Goal: Communication & Community: Answer question/provide support

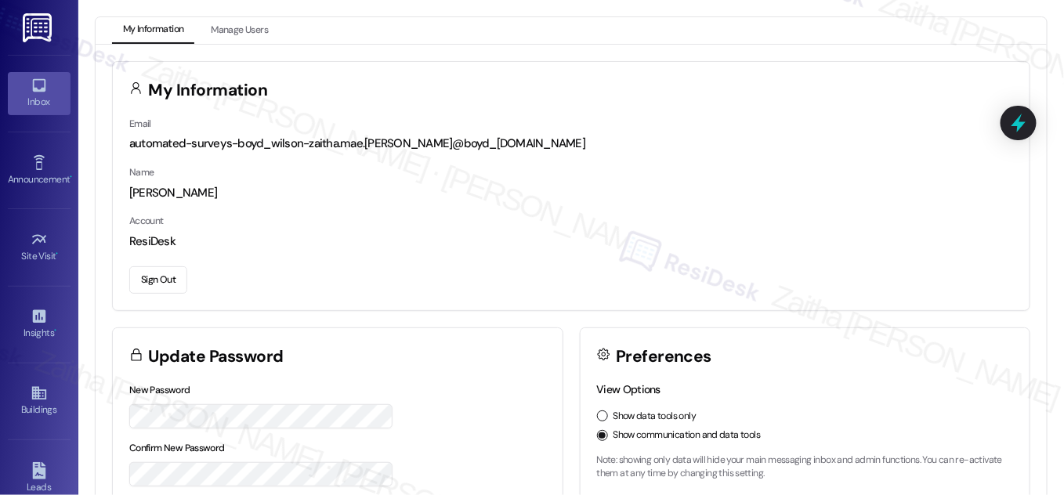
click at [52, 100] on div "Inbox" at bounding box center [39, 102] width 78 height 16
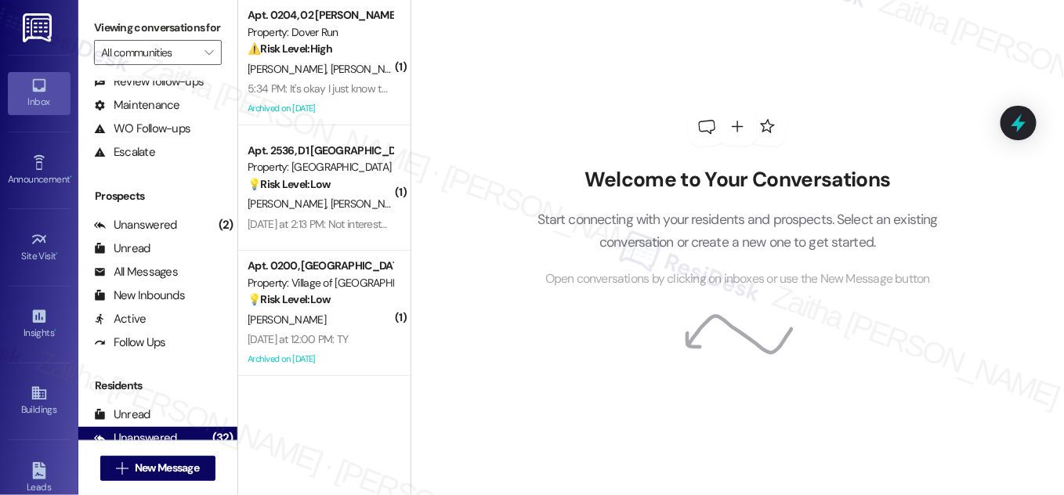
scroll to position [301, 0]
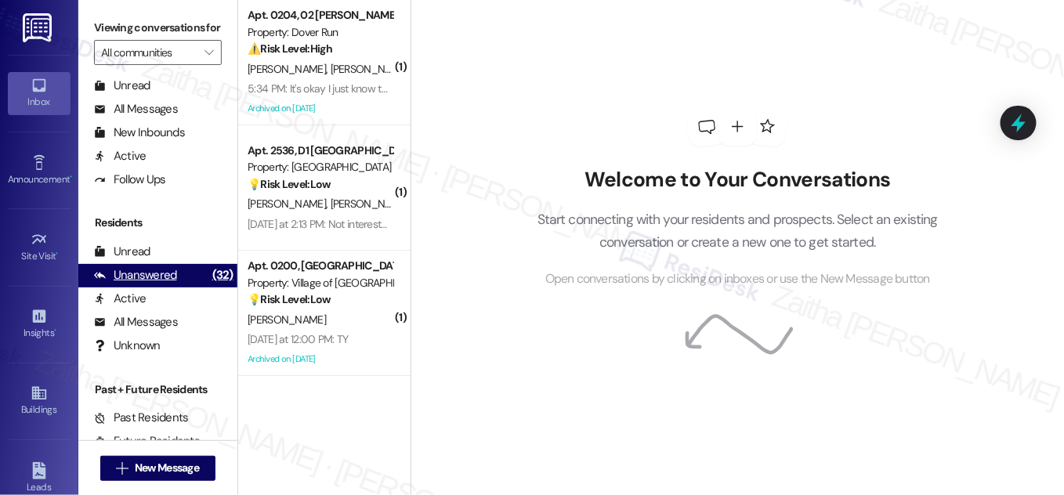
click at [140, 284] on div "Unanswered" at bounding box center [135, 275] width 83 height 16
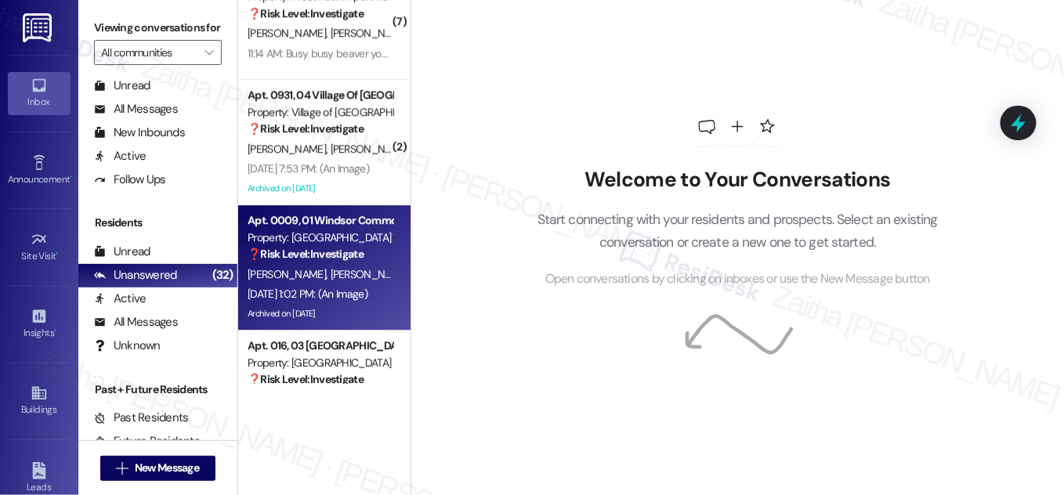
scroll to position [3358, 0]
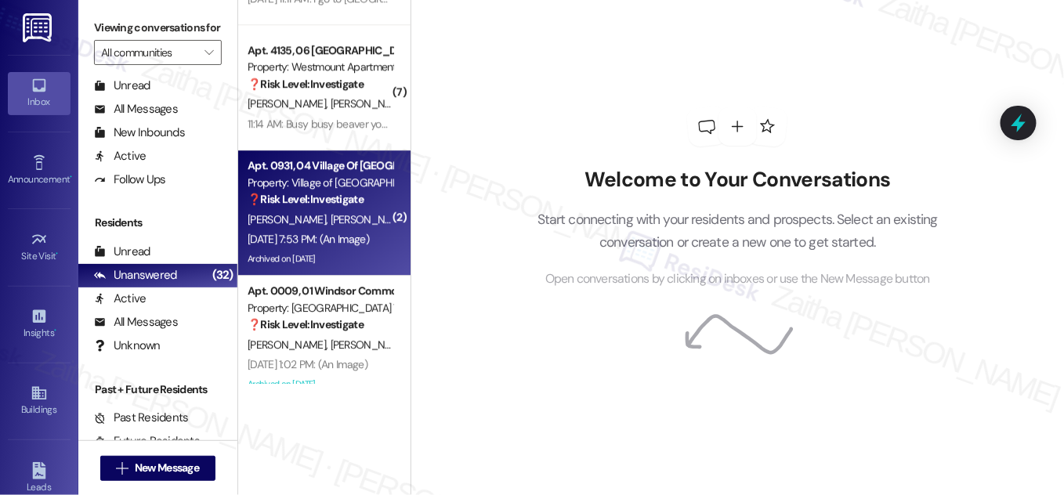
click at [364, 215] on div "[PERSON_NAME] [PERSON_NAME]" at bounding box center [320, 220] width 148 height 20
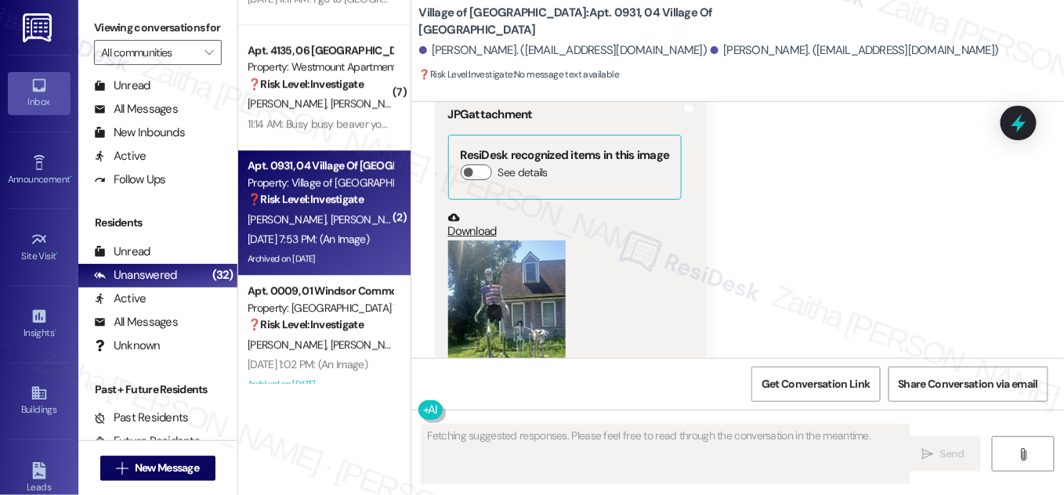
scroll to position [10607, 0]
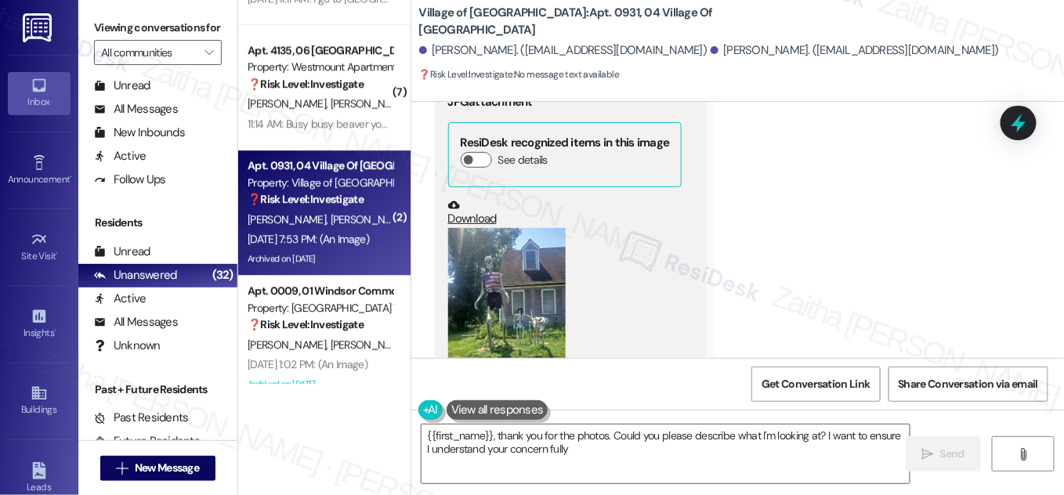
type textarea "{{first_name}}, thank you for the photos. Could you please describe what I'm lo…"
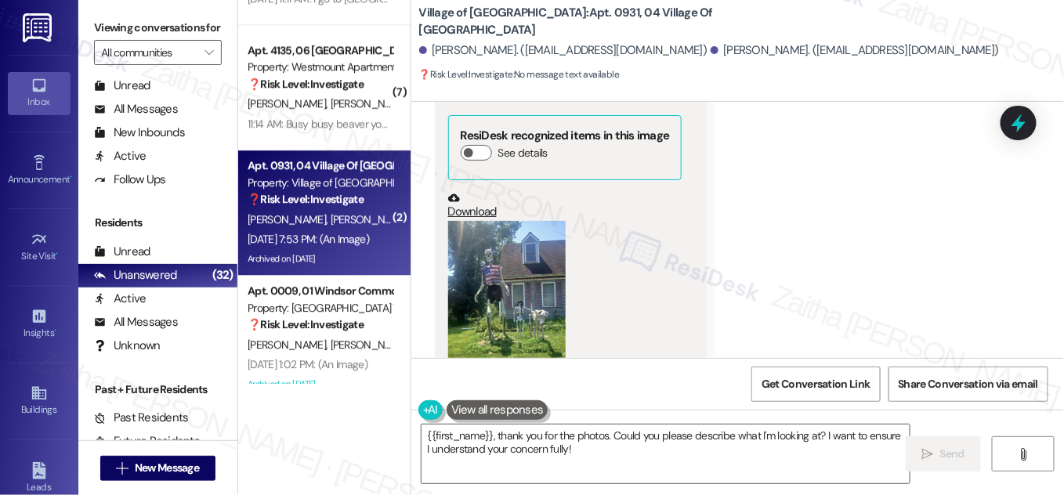
scroll to position [10252, 0]
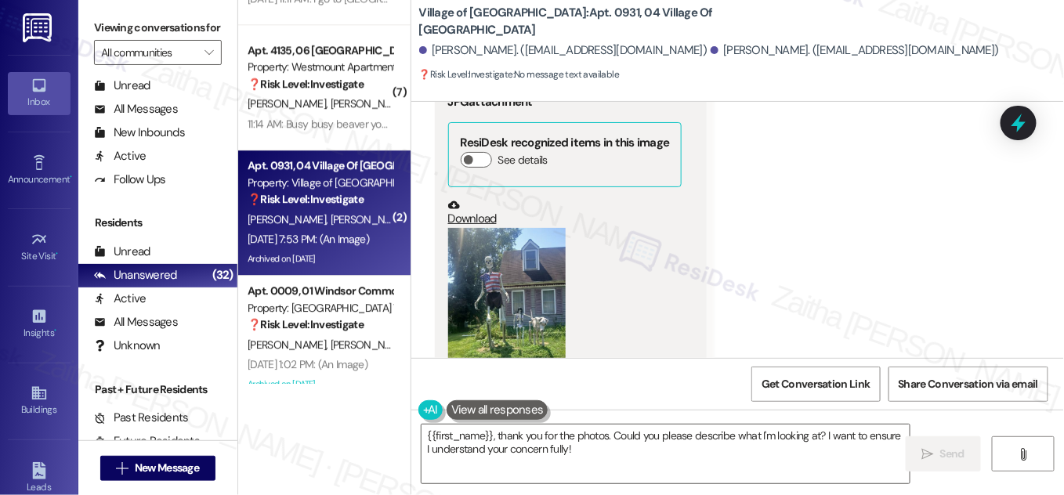
click at [524, 228] on button "Zoom image" at bounding box center [506, 306] width 117 height 157
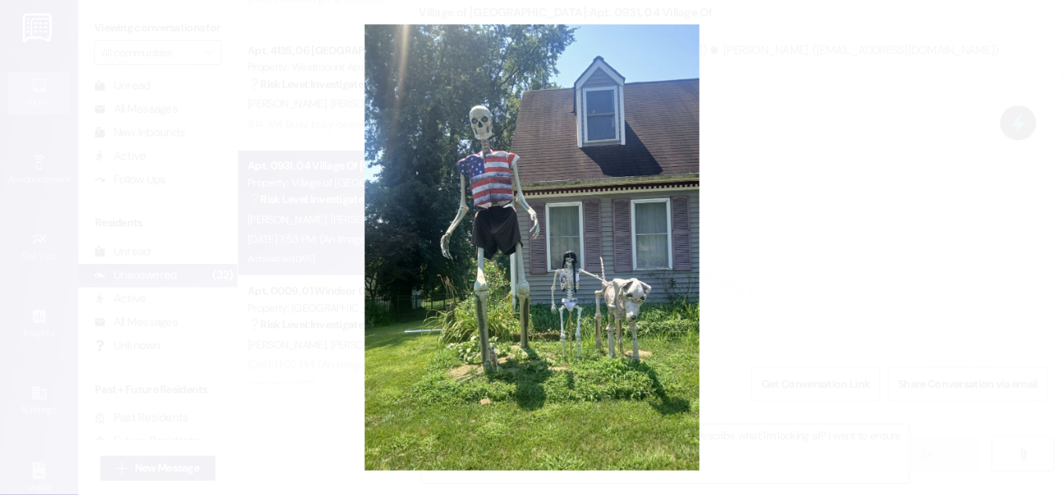
click at [772, 206] on button "Unzoom image" at bounding box center [532, 247] width 1064 height 495
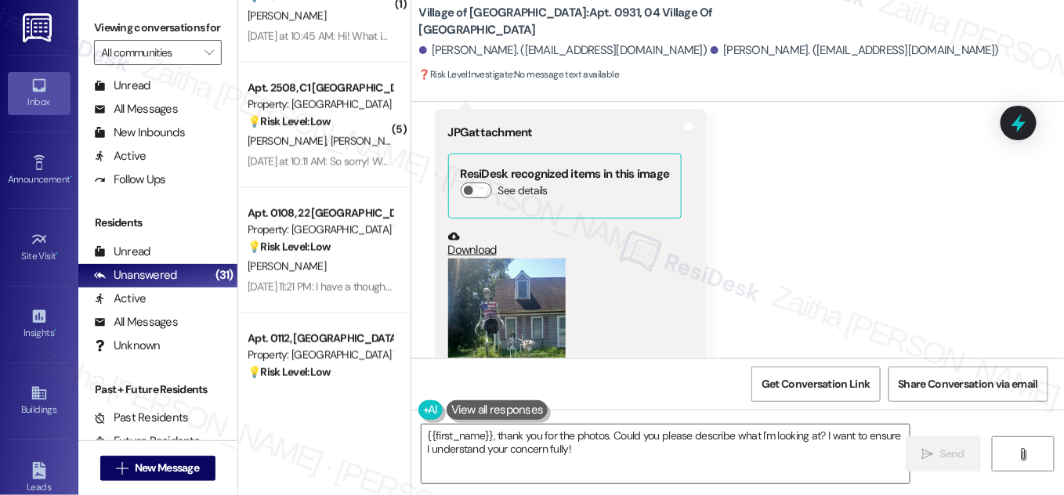
scroll to position [0, 0]
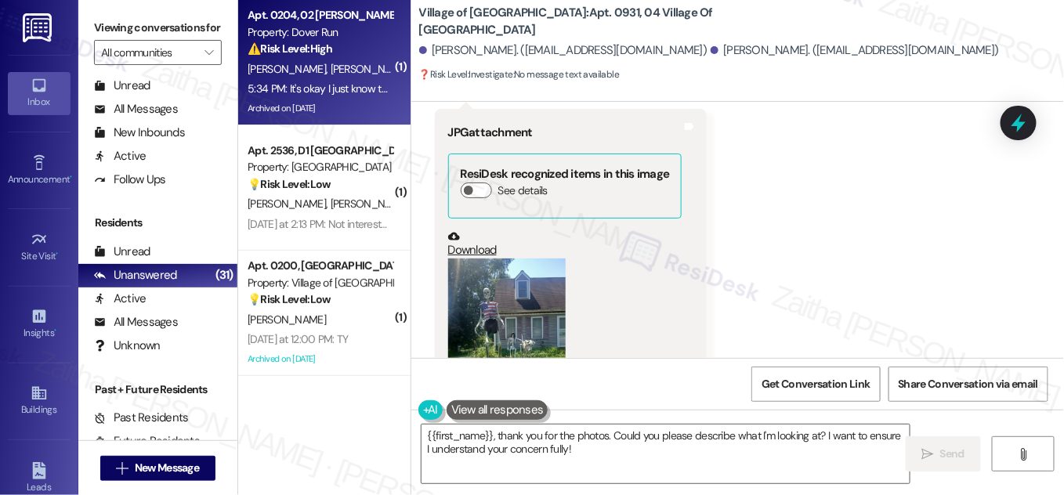
click at [370, 78] on div "[PERSON_NAME] [PERSON_NAME]" at bounding box center [320, 70] width 148 height 20
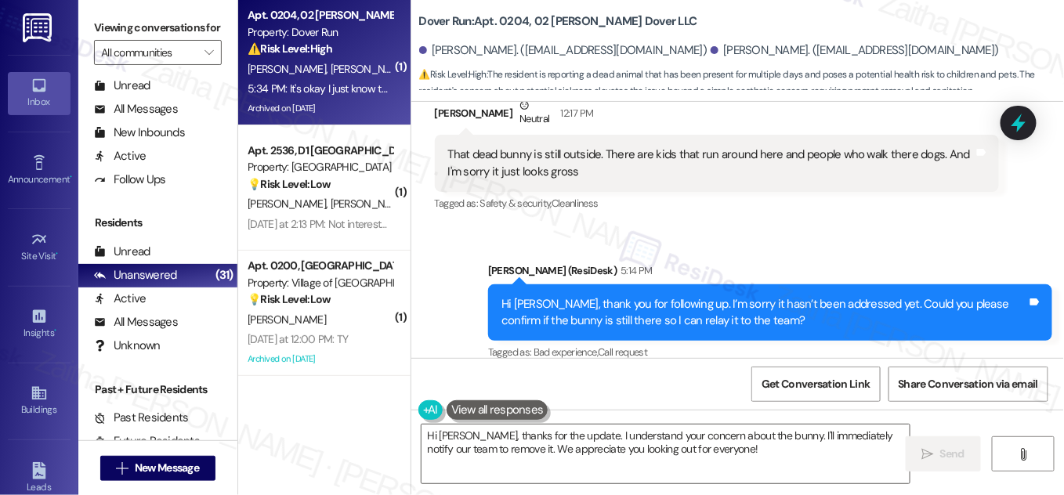
scroll to position [14166, 0]
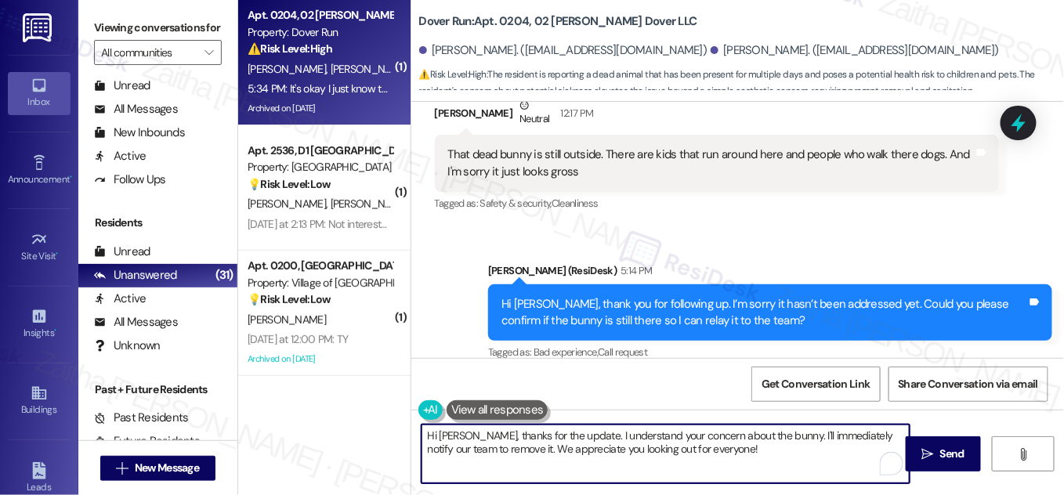
click at [566, 435] on textarea "Hi [PERSON_NAME], thanks for the update. I understand your concern about the bu…" at bounding box center [665, 453] width 488 height 59
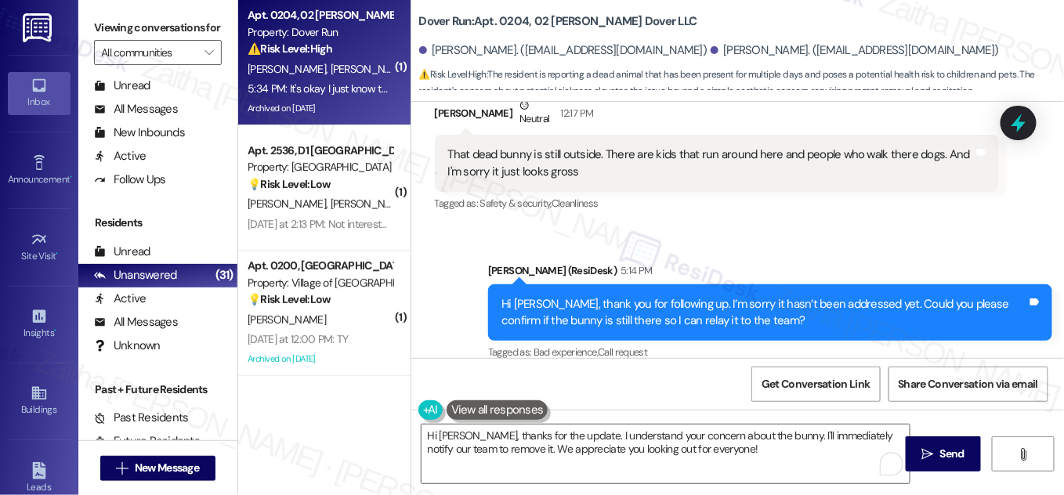
drag, startPoint x: 439, startPoint y: 247, endPoint x: 839, endPoint y: 312, distance: 404.7
click at [839, 433] on div "It's okay I just know that kids are curious and animals go after things I just …" at bounding box center [717, 478] width 564 height 91
copy div "It's okay I just know that kids are curious and animals go after things I just …"
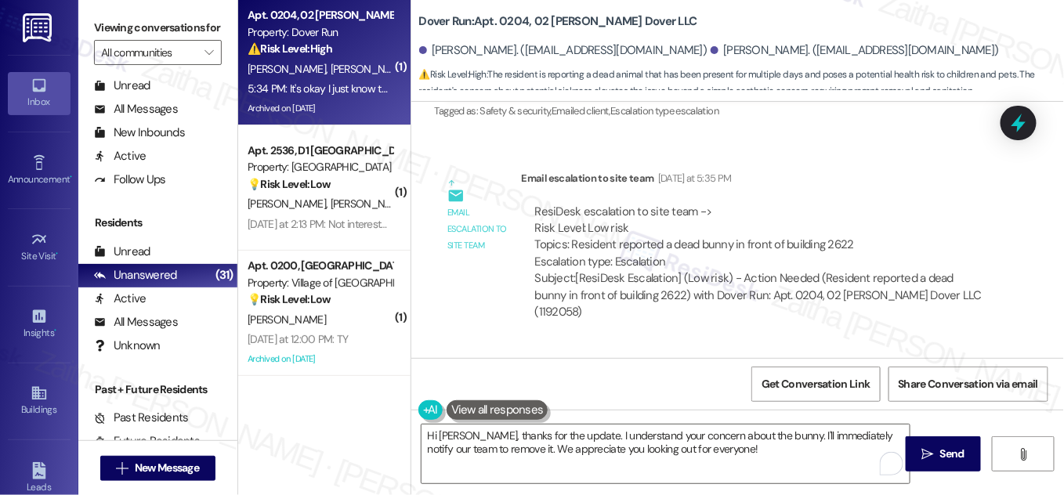
scroll to position [13882, 0]
click at [731, 346] on div "Received via SMS [PERSON_NAME] Neutral 12:17 PM That dead bunny is still outsid…" at bounding box center [737, 428] width 652 height 165
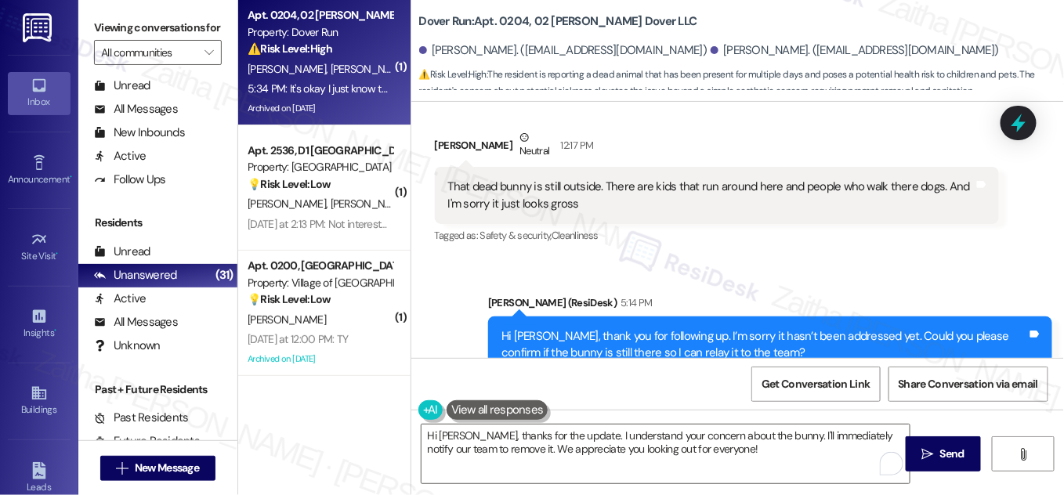
scroll to position [14166, 0]
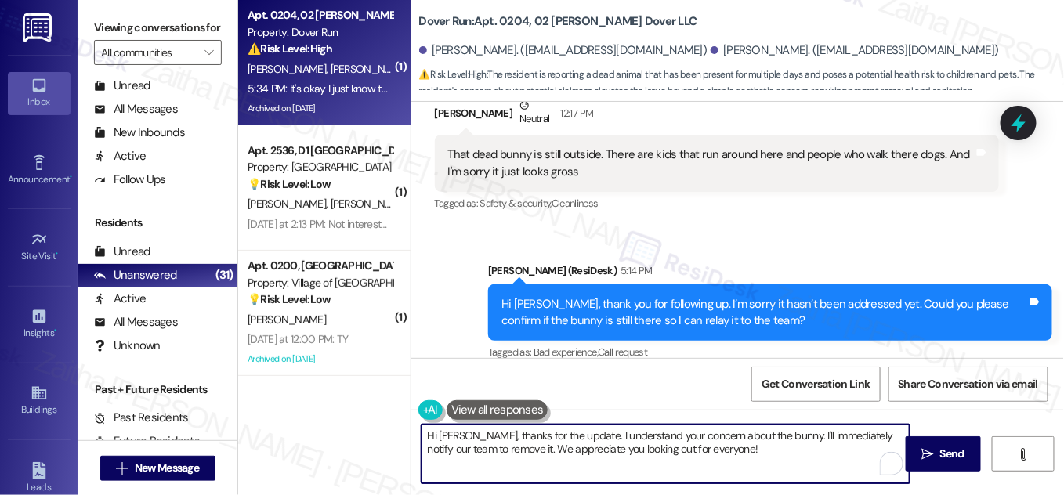
drag, startPoint x: 567, startPoint y: 432, endPoint x: 540, endPoint y: 446, distance: 30.5
click at [567, 432] on textarea "Hi [PERSON_NAME], thanks for the update. I understand your concern about the bu…" at bounding box center [665, 453] width 488 height 59
drag, startPoint x: 421, startPoint y: 435, endPoint x: 752, endPoint y: 447, distance: 330.7
click at [752, 447] on textarea "Hi [PERSON_NAME], thanks for the update. I understand your concern about the bu…" at bounding box center [665, 453] width 488 height 59
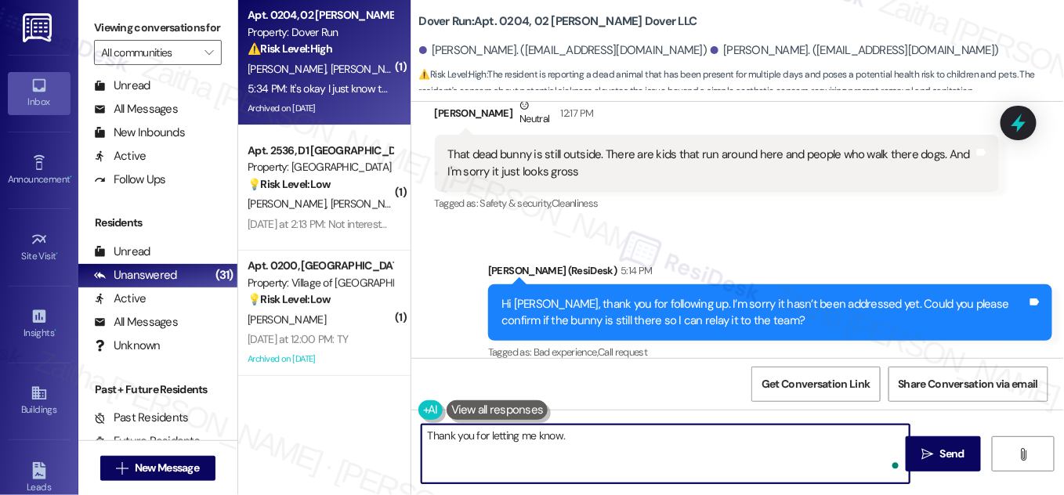
paste textarea "I appreciate you keeping an eye on it, especially with the rain and time that’s…"
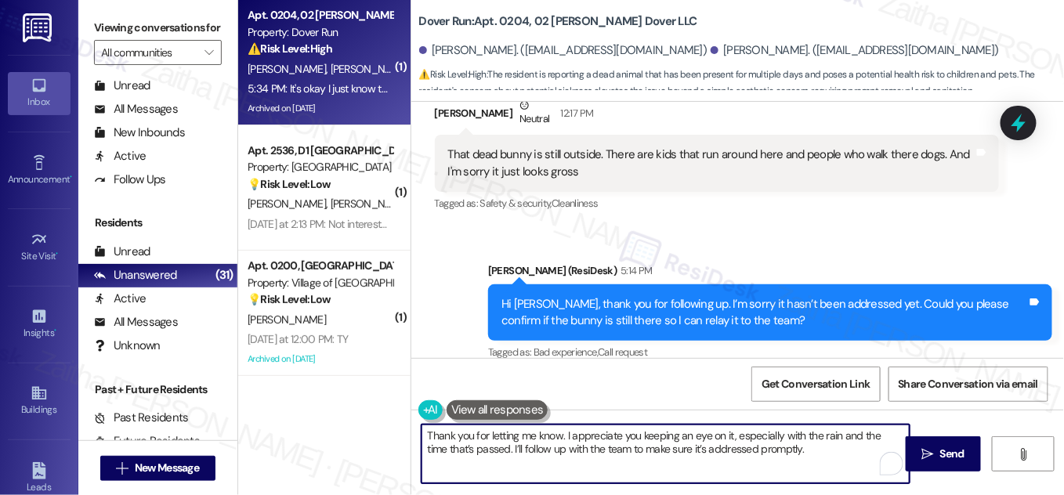
click at [634, 432] on textarea "Thank you for letting me know. I appreciate you keeping an eye on it, especiall…" at bounding box center [665, 453] width 488 height 59
click at [558, 432] on textarea "Thank you for letting me know. I appreciate you keeping an eye on it, especiall…" at bounding box center [665, 453] width 488 height 59
drag, startPoint x: 587, startPoint y: 435, endPoint x: 797, endPoint y: 453, distance: 210.6
click at [797, 453] on textarea "Thank you for letting me know. I appreciate you keeping an eye on it, especiall…" at bounding box center [665, 453] width 488 height 59
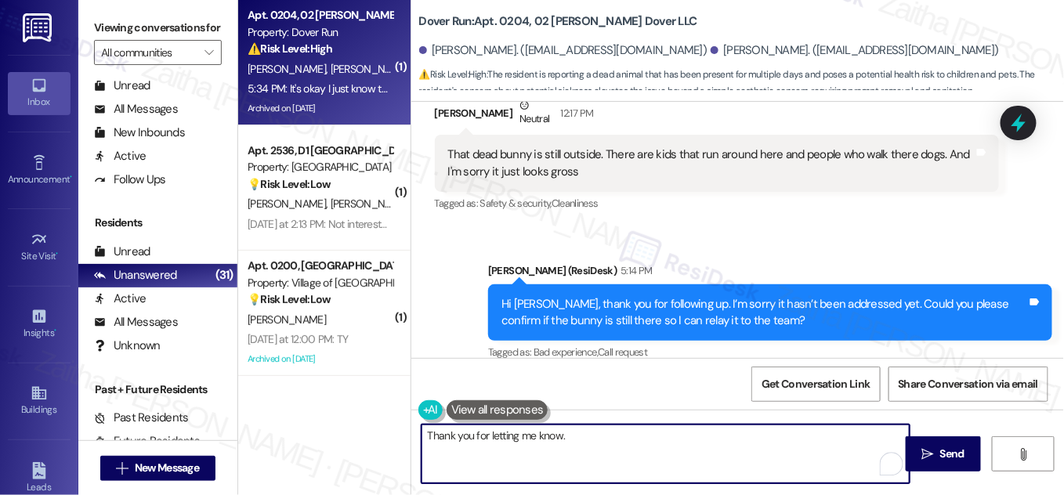
paste textarea "we really appreciate your concern, especially for the safety of children and pe…"
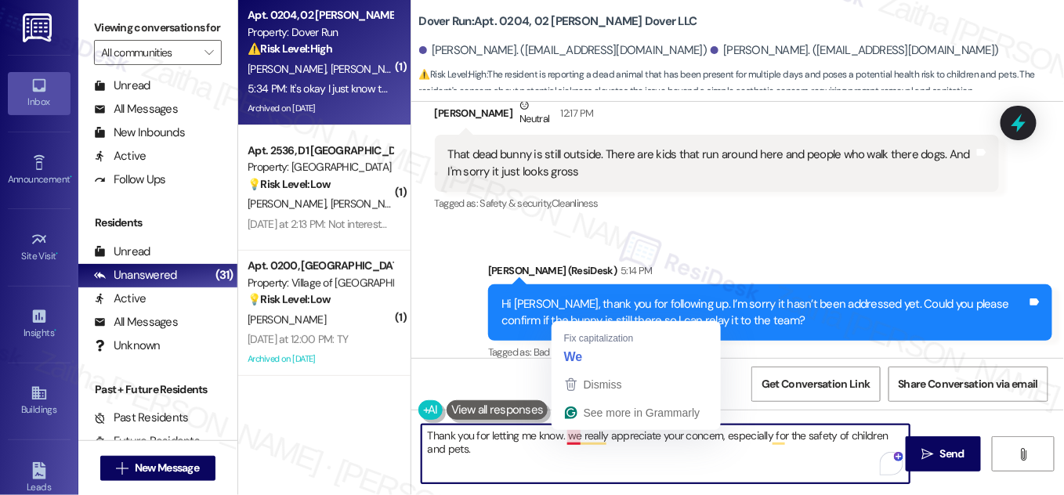
click at [569, 432] on textarea "Thank you for letting me know. we really appreciate your concern, especially fo…" at bounding box center [665, 453] width 488 height 59
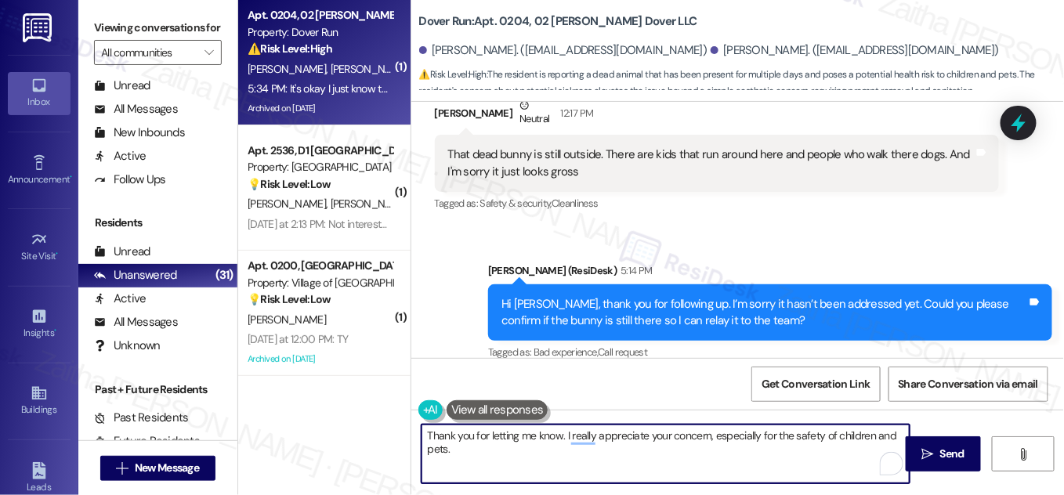
click at [483, 450] on textarea "Thank you for letting me know. I really appreciate your concern, especially for…" at bounding box center [665, 453] width 488 height 59
paste textarea "I’ll follow up with the team to ensure it’s taken care of. Thanks again for kee…"
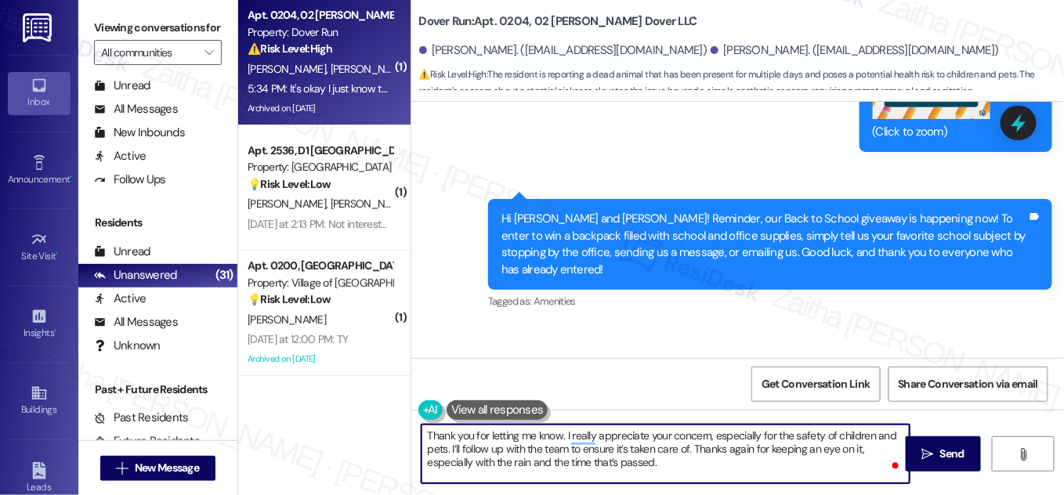
scroll to position [13383, 0]
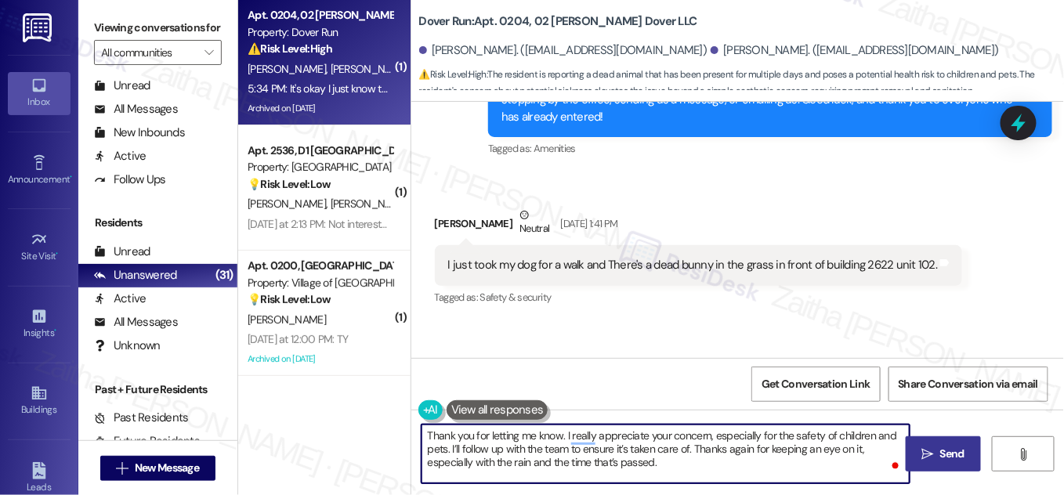
type textarea "Thank you for letting me know. I really appreciate your concern, especially for…"
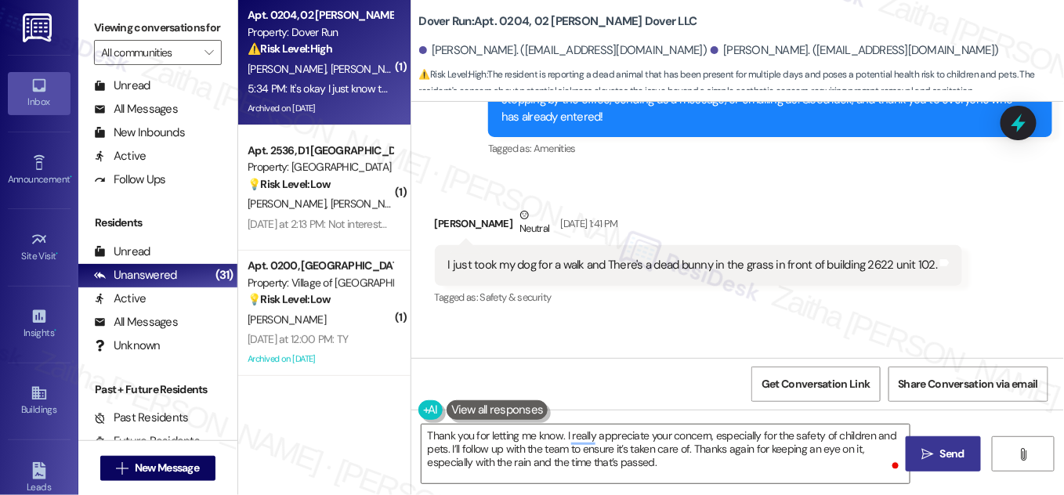
click at [943, 452] on span "Send" at bounding box center [952, 454] width 24 height 16
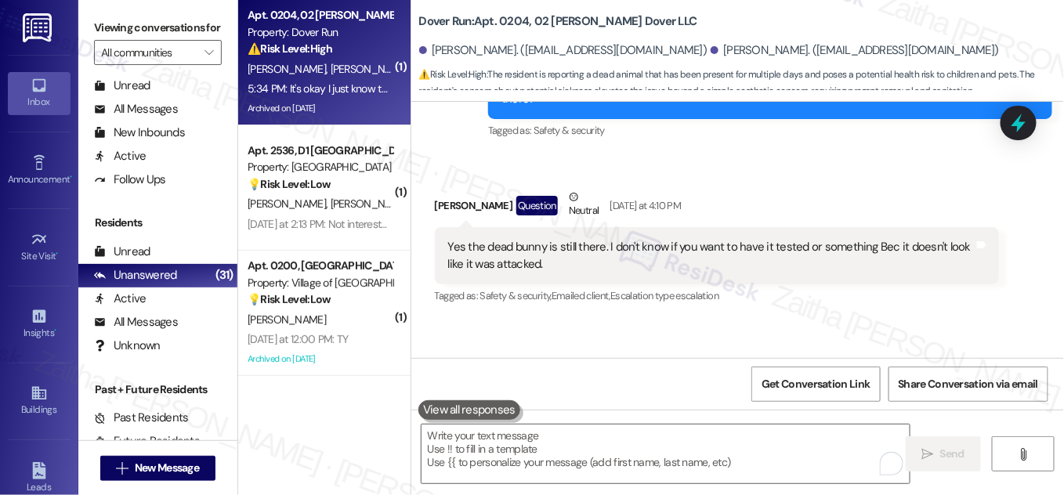
scroll to position [13668, 0]
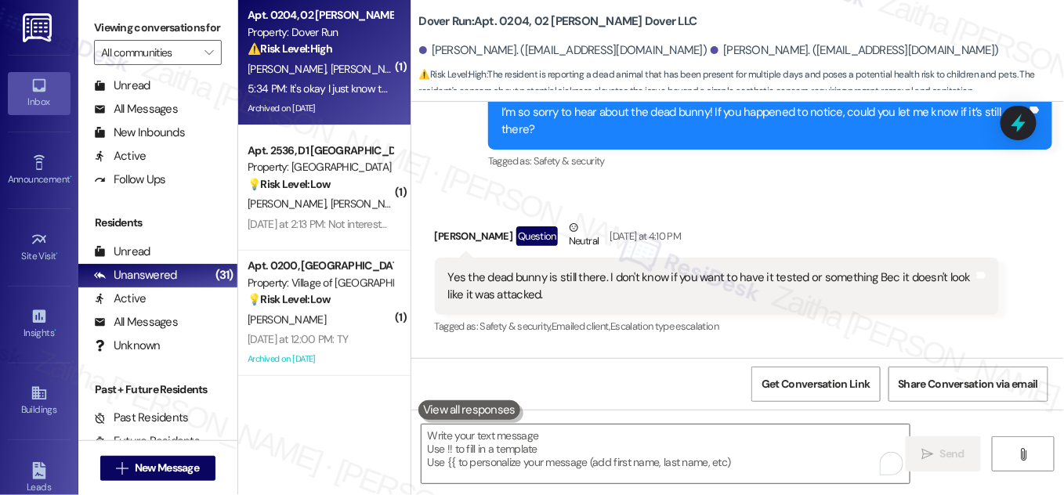
drag, startPoint x: 567, startPoint y: 273, endPoint x: 851, endPoint y: 280, distance: 283.6
click at [851, 419] on div "ResiDesk escalation to site team -> Risk Level: Low risk Topics: Resident repor…" at bounding box center [760, 452] width 450 height 67
copy div "Resident reported a dead bunny in front of building 2622"
click at [1023, 115] on icon at bounding box center [1018, 123] width 20 height 20
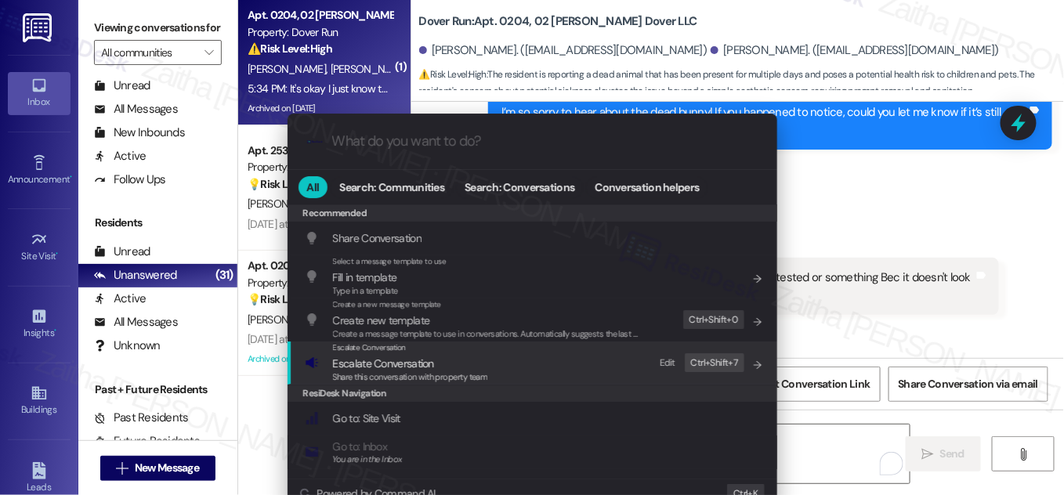
click at [390, 363] on span "Escalate Conversation" at bounding box center [383, 363] width 101 height 14
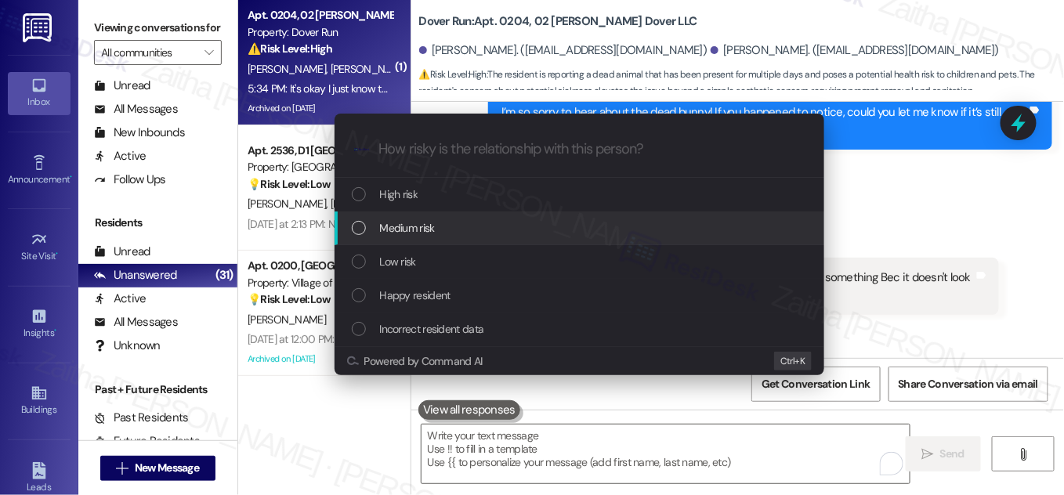
click at [417, 225] on span "Medium risk" at bounding box center [407, 227] width 55 height 17
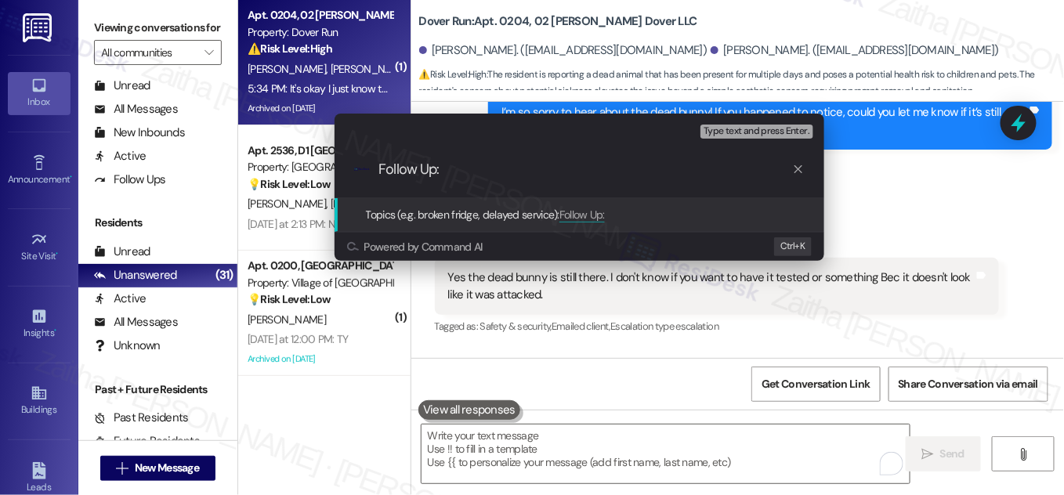
paste input "Resident reported a dead bunny in front of building 2622"
type input "Follow Up: Resident reported a dead bunny in front of building 2622"
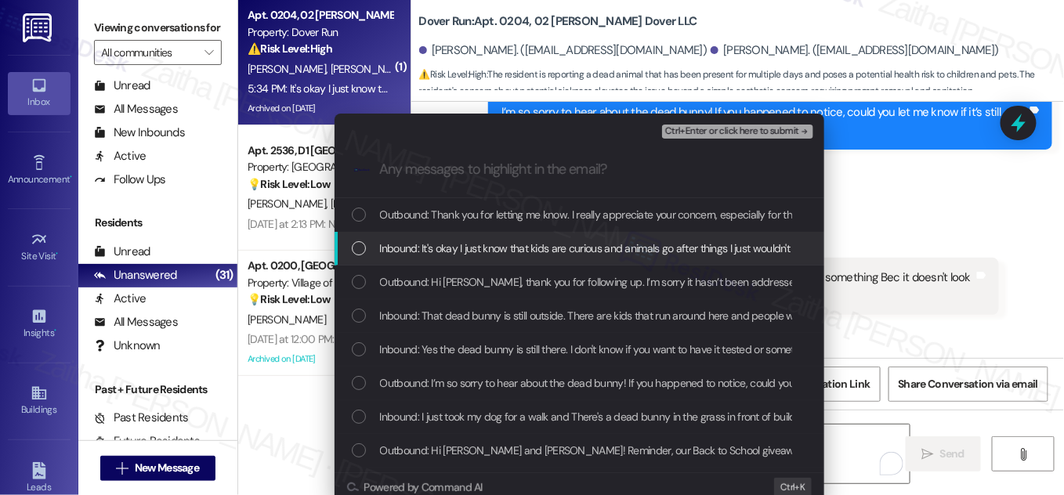
click at [357, 253] on div "List of options" at bounding box center [359, 248] width 14 height 14
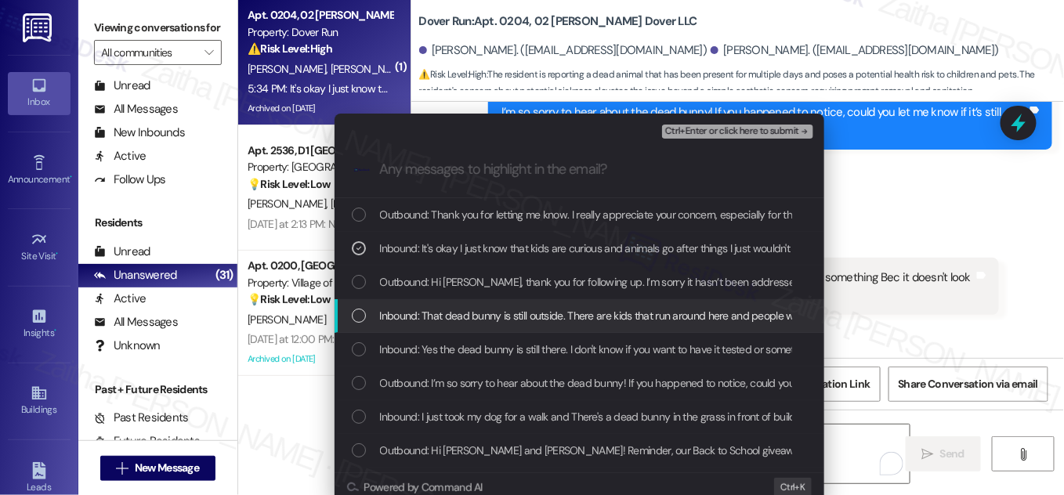
click at [359, 323] on div "Inbound: That dead bunny is still outside. There are kids that run around here …" at bounding box center [581, 315] width 458 height 17
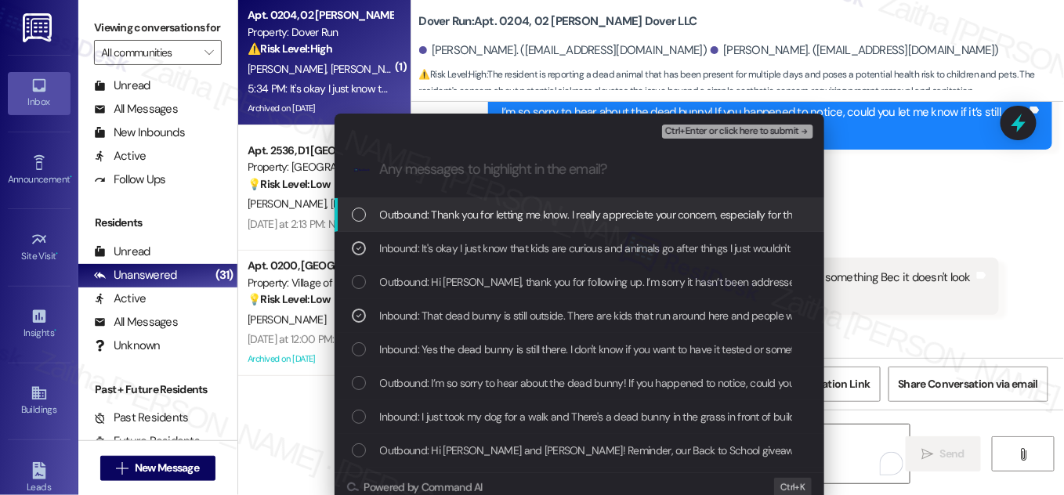
click at [716, 126] on span "Ctrl+Enter or click here to submit" at bounding box center [732, 131] width 134 height 11
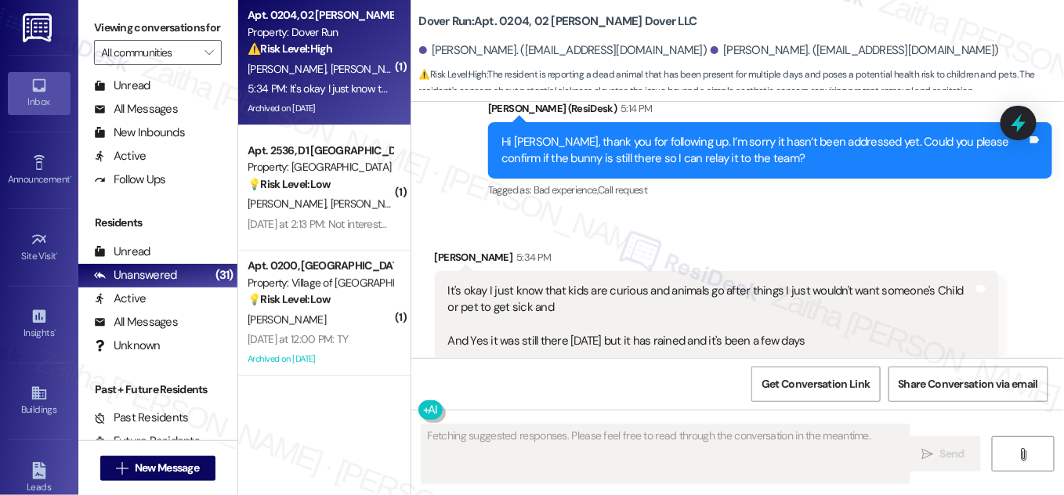
scroll to position [14332, 0]
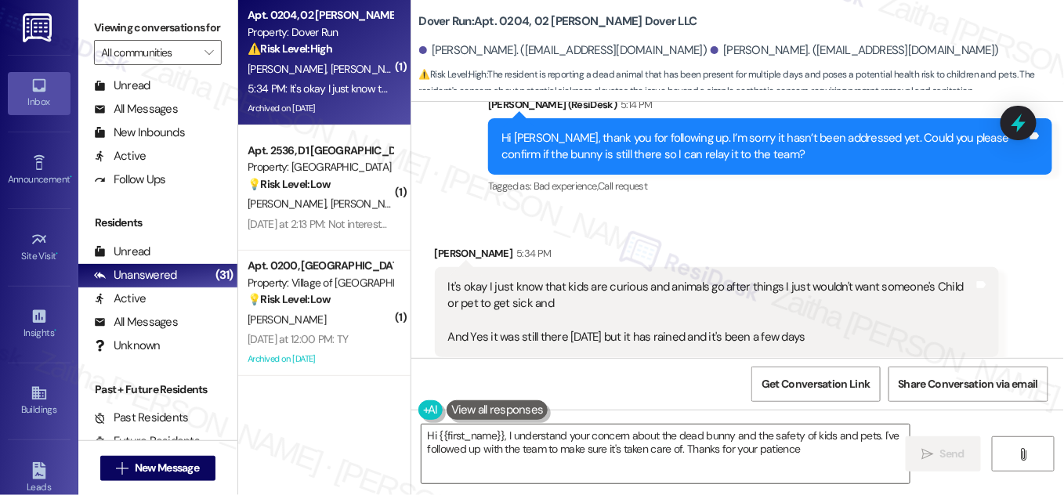
type textarea "Hi {{first_name}}, I understand your concern about the dead bunny and the safet…"
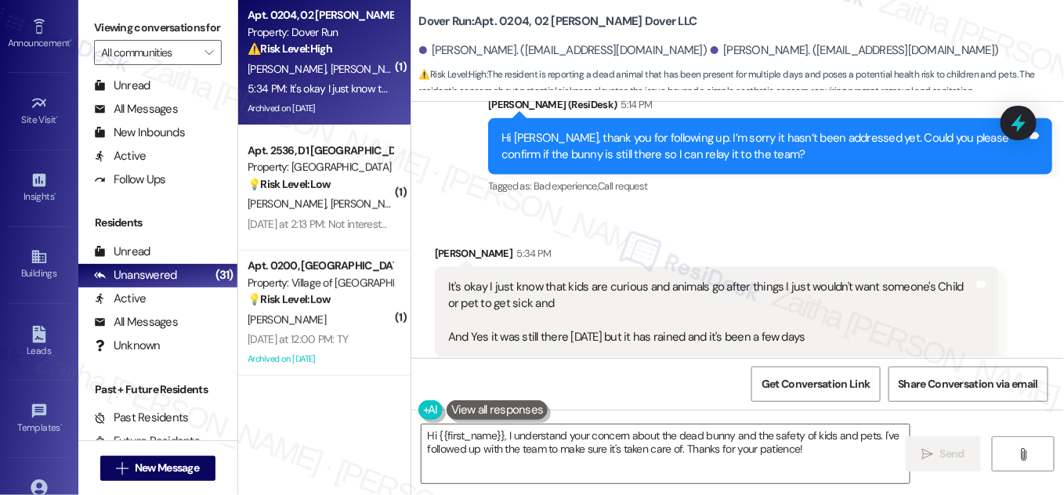
scroll to position [246, 0]
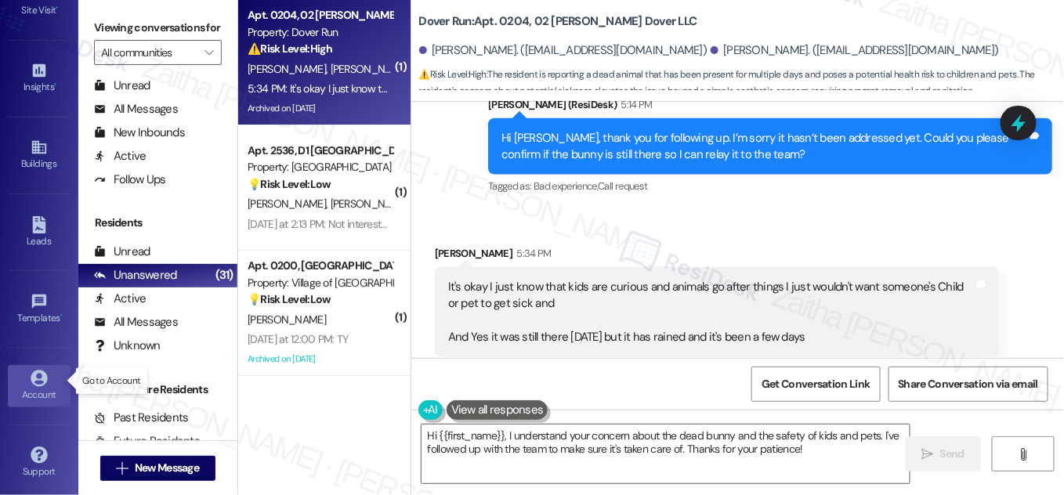
click at [31, 387] on div "Account" at bounding box center [39, 395] width 78 height 16
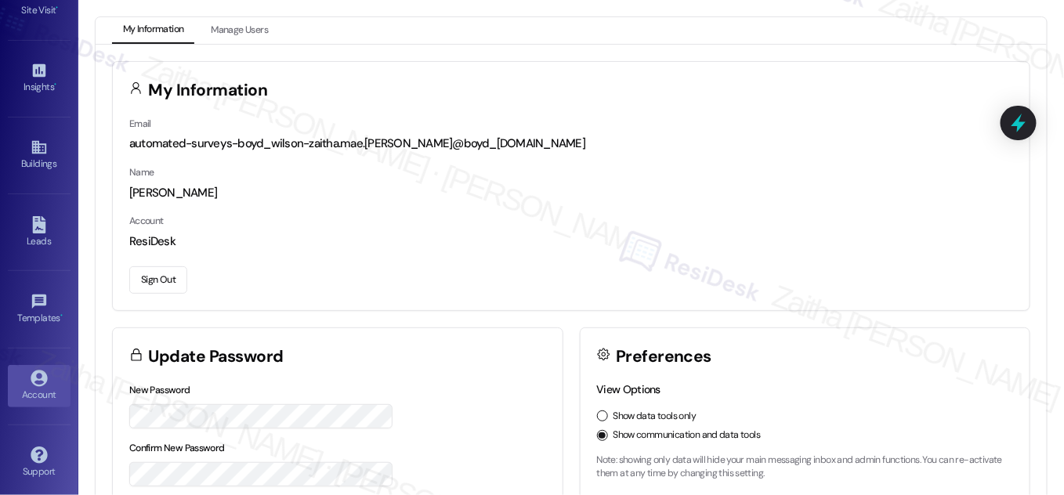
click at [163, 280] on button "Sign Out" at bounding box center [158, 279] width 58 height 27
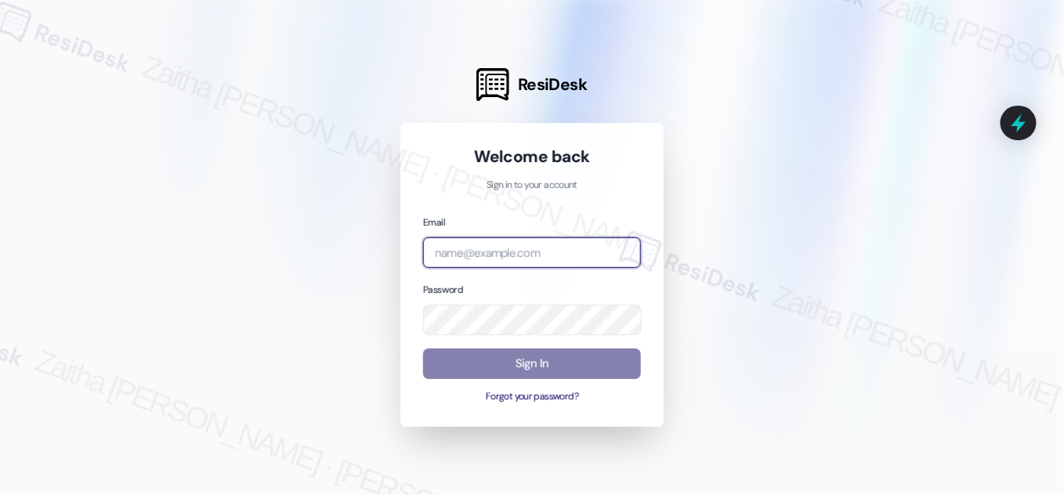
click at [500, 259] on input "email" at bounding box center [532, 252] width 218 height 31
type input "automated-surveys-boyd_wilson-zaitha.mae.[PERSON_NAME]@boyd_[DOMAIN_NAME]"
